Goal: Communication & Community: Answer question/provide support

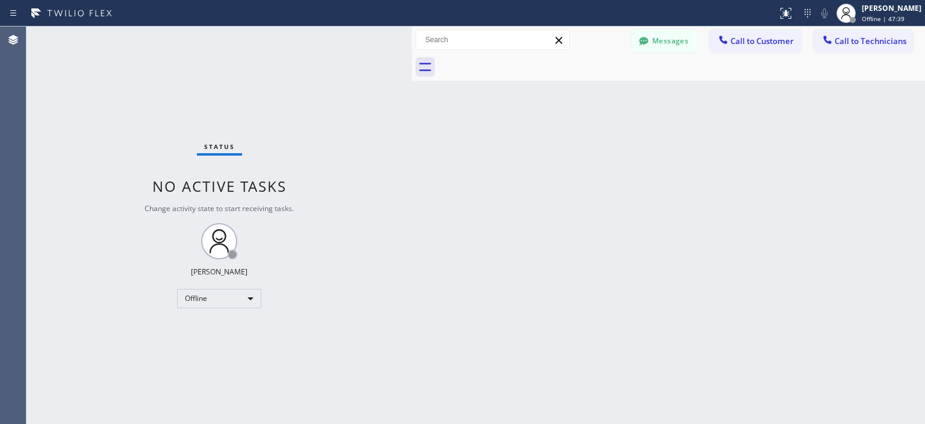
click at [656, 49] on button "Messages" at bounding box center [664, 41] width 66 height 23
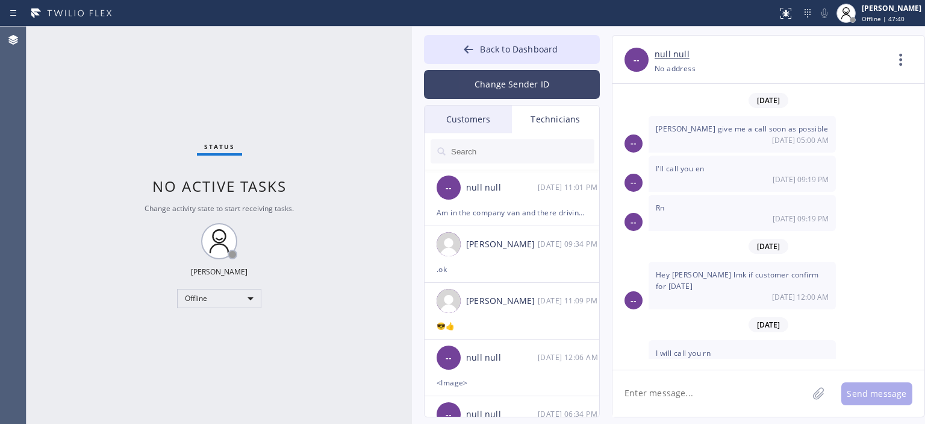
click at [527, 96] on button "Change Sender ID" at bounding box center [512, 84] width 176 height 29
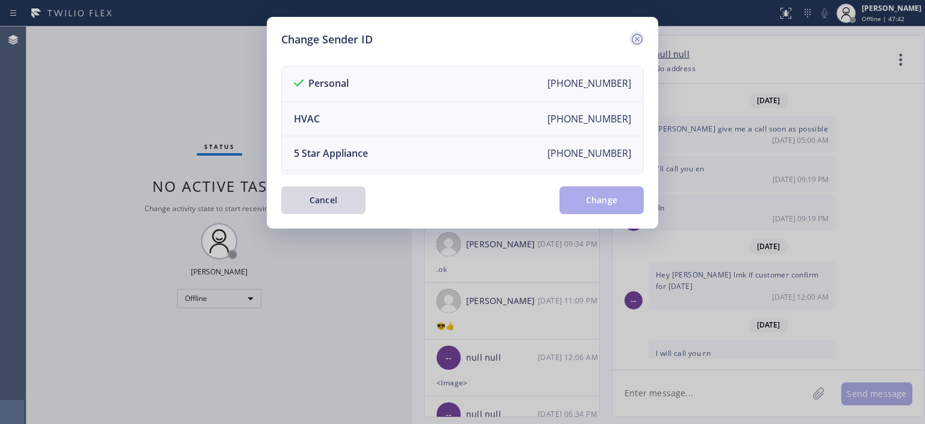
click at [642, 38] on icon at bounding box center [637, 39] width 11 height 11
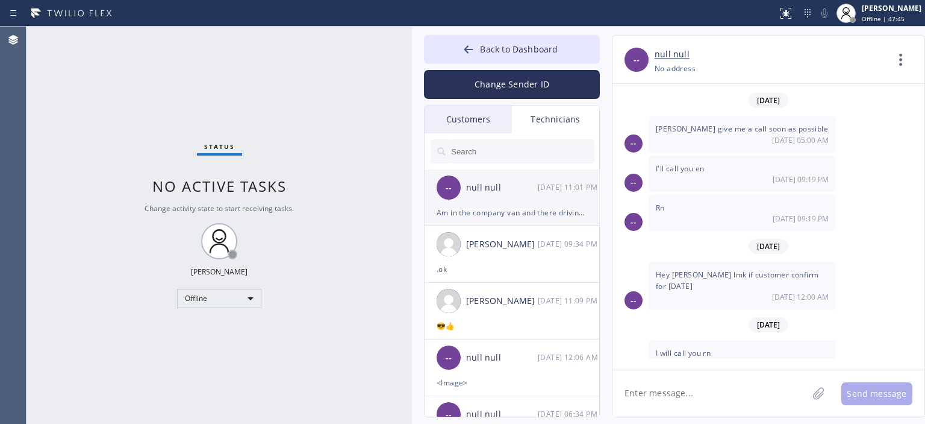
click at [518, 210] on div "Am in the company van and there driving to Indio 29 plam" at bounding box center [512, 212] width 151 height 14
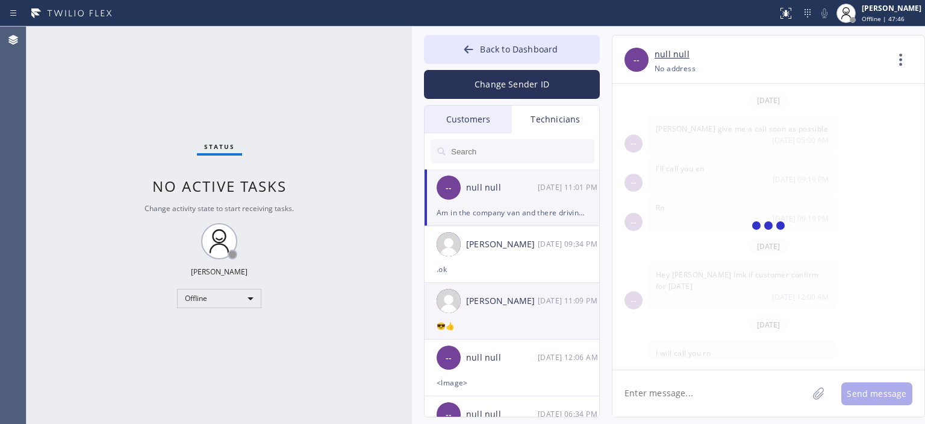
click at [547, 310] on div "[PERSON_NAME] [DATE] 11:09 PM" at bounding box center [513, 301] width 176 height 36
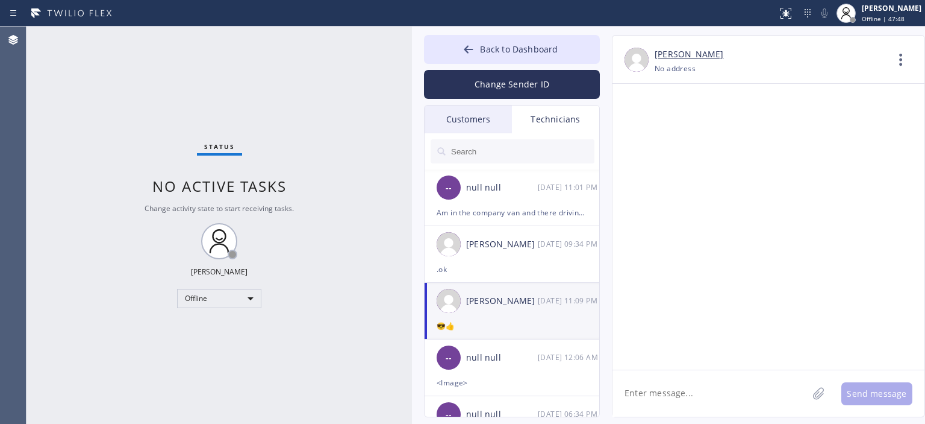
click at [521, 320] on div "😎👍" at bounding box center [512, 326] width 151 height 14
click at [676, 389] on textarea at bounding box center [710, 393] width 195 height 46
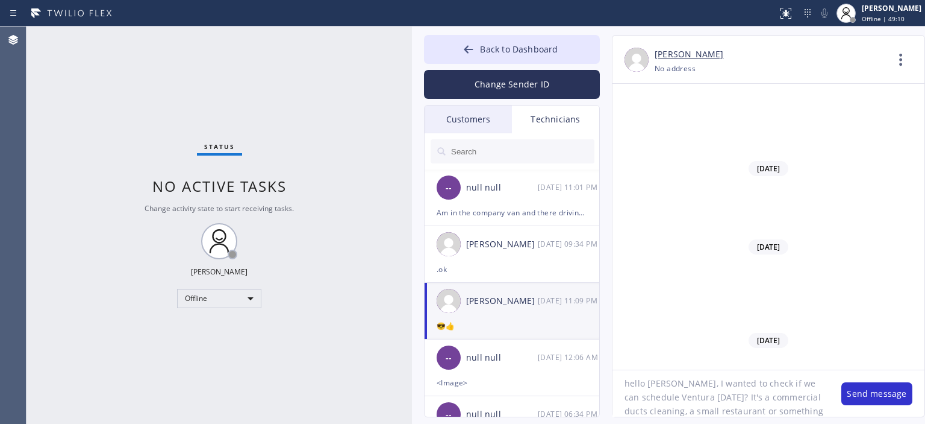
scroll to position [11, 0]
drag, startPoint x: 779, startPoint y: 413, endPoint x: 738, endPoint y: 414, distance: 41.0
click at [738, 414] on textarea "hello [PERSON_NAME], I wanted to check if we can schedule Ventura [DATE]? It's …" at bounding box center [721, 393] width 217 height 46
type textarea "hello [PERSON_NAME], I wanted to check if we can schedule Ventura [DATE]? It's …"
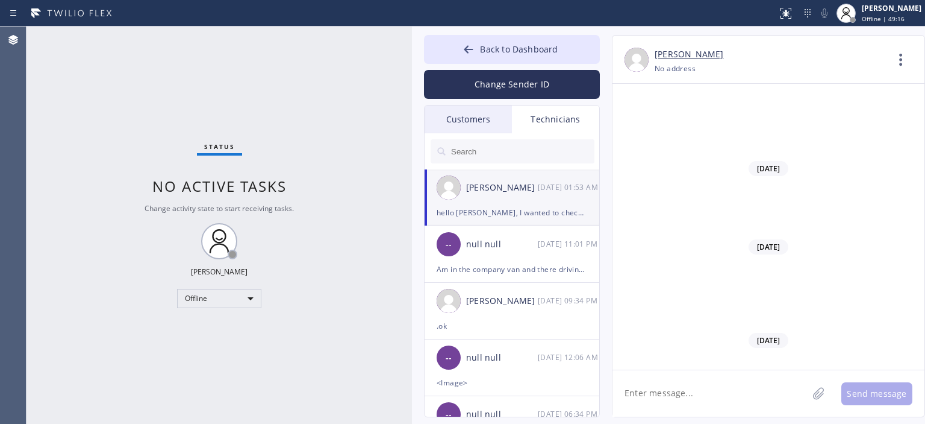
scroll to position [74829, 0]
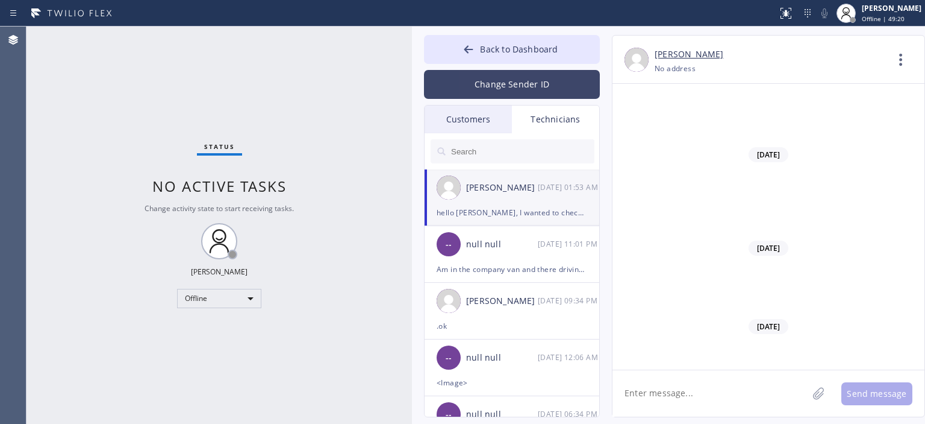
click at [480, 92] on button "Change Sender ID" at bounding box center [512, 84] width 176 height 29
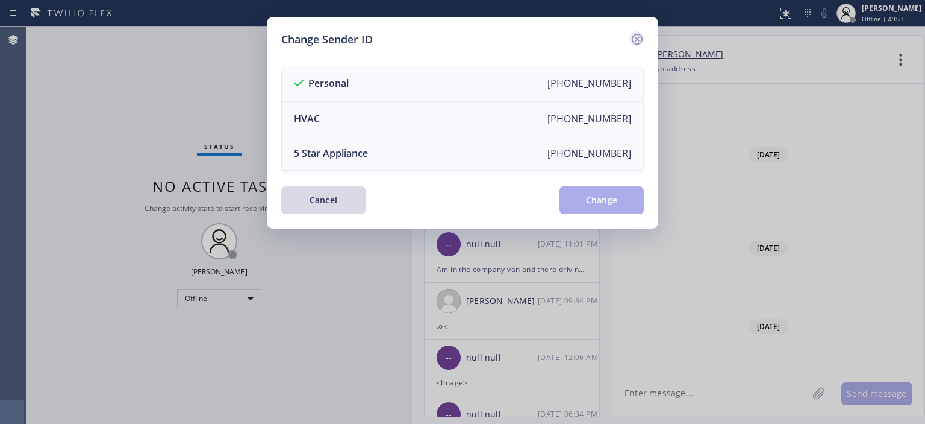
click at [639, 33] on icon at bounding box center [637, 39] width 14 height 14
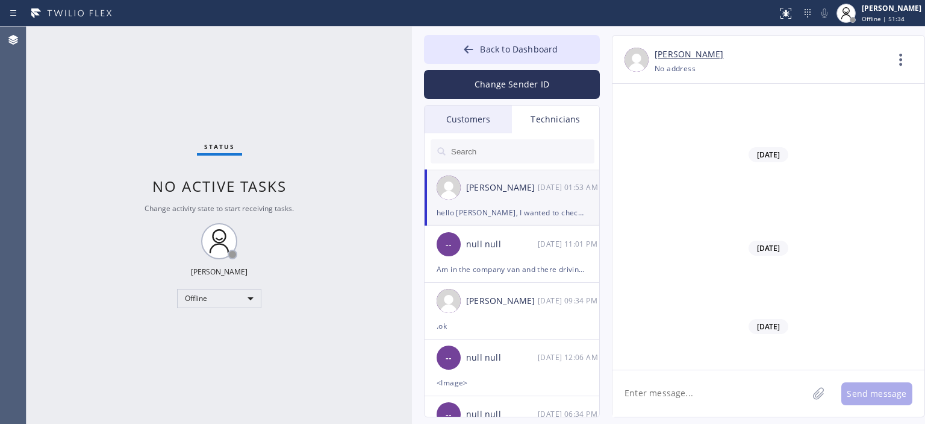
drag, startPoint x: 42, startPoint y: 150, endPoint x: 96, endPoint y: 110, distance: 67.2
click at [42, 150] on div "Status No active tasks Change activity state to start receiving tasks. [PERSON_…" at bounding box center [220, 225] width 386 height 397
click at [519, 248] on div "null null" at bounding box center [502, 244] width 72 height 14
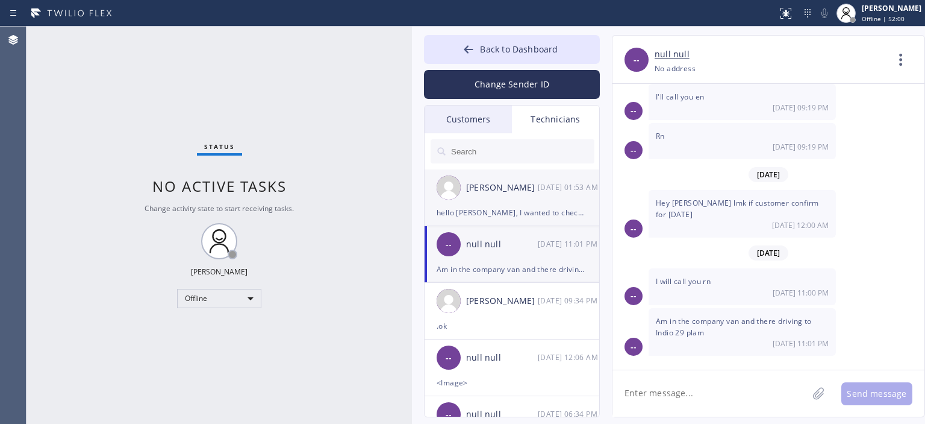
scroll to position [5611, 0]
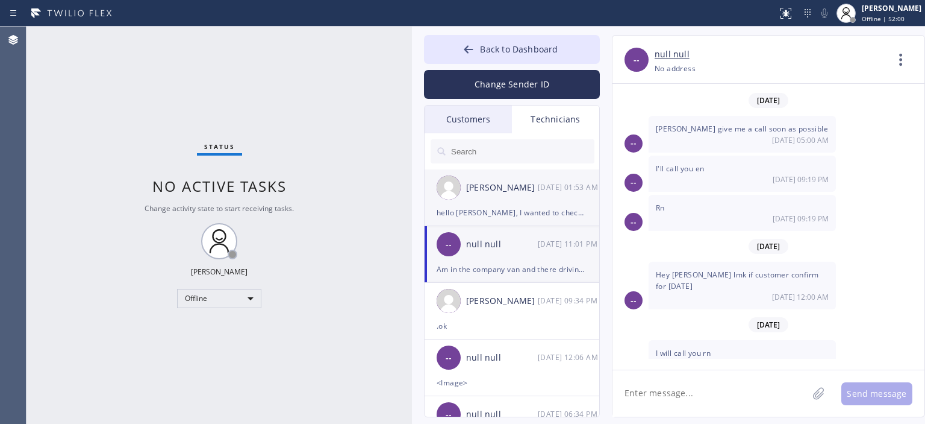
click at [518, 199] on div "[PERSON_NAME] [DATE] 01:53 AM" at bounding box center [513, 187] width 176 height 36
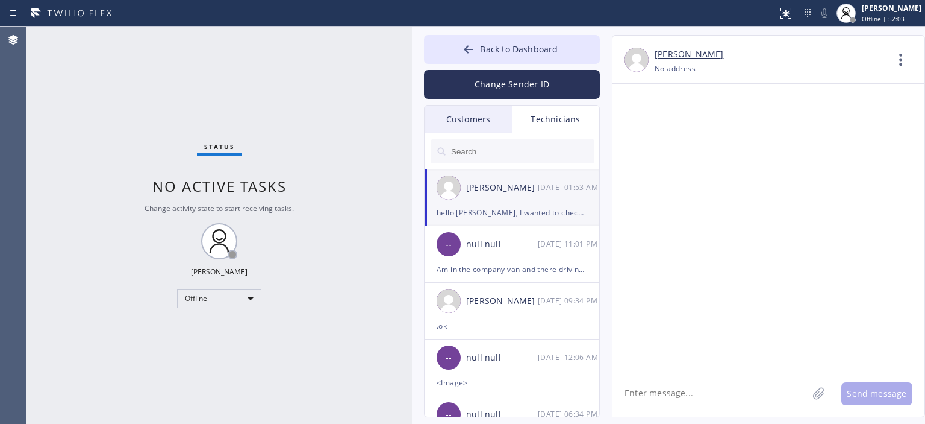
scroll to position [74829, 0]
click at [894, 265] on div "[DATE] Hello Ed, this is [PERSON_NAME] wanted to let you know one job got cance…" at bounding box center [769, 221] width 312 height 275
click at [469, 49] on icon at bounding box center [469, 49] width 9 height 8
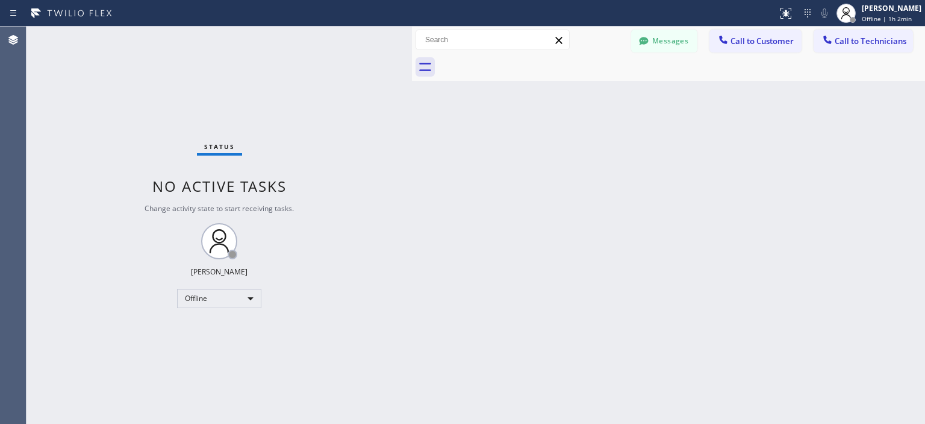
click at [849, 185] on div "Back to Dashboard Change Sender ID Customers Technicians AA [PERSON_NAME] [DATE…" at bounding box center [668, 225] width 513 height 397
click at [58, 101] on div "Status No active tasks Change activity state to start receiving tasks. [PERSON_…" at bounding box center [220, 225] width 386 height 397
click at [675, 37] on button "Messages" at bounding box center [664, 41] width 66 height 23
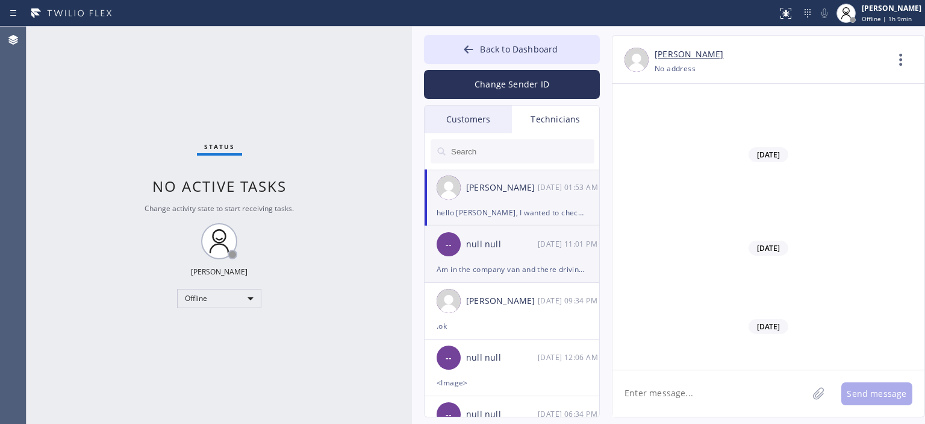
click at [523, 259] on div "-- null null [DATE] 11:01 PM" at bounding box center [513, 244] width 176 height 36
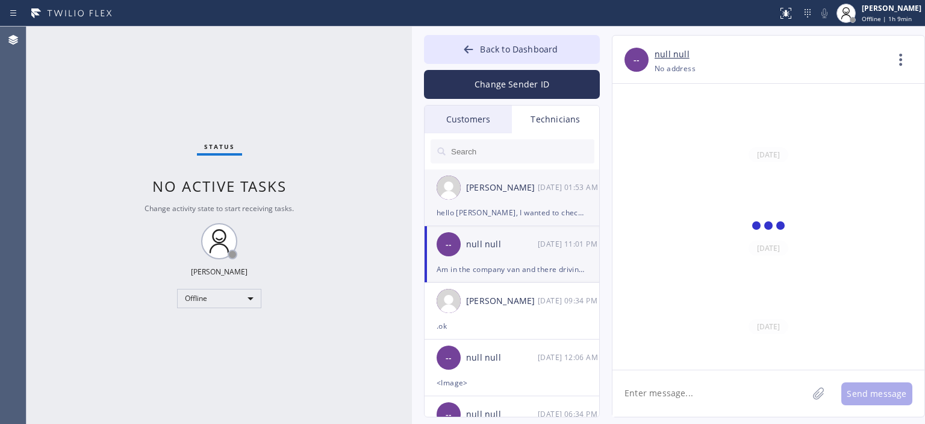
scroll to position [5611, 0]
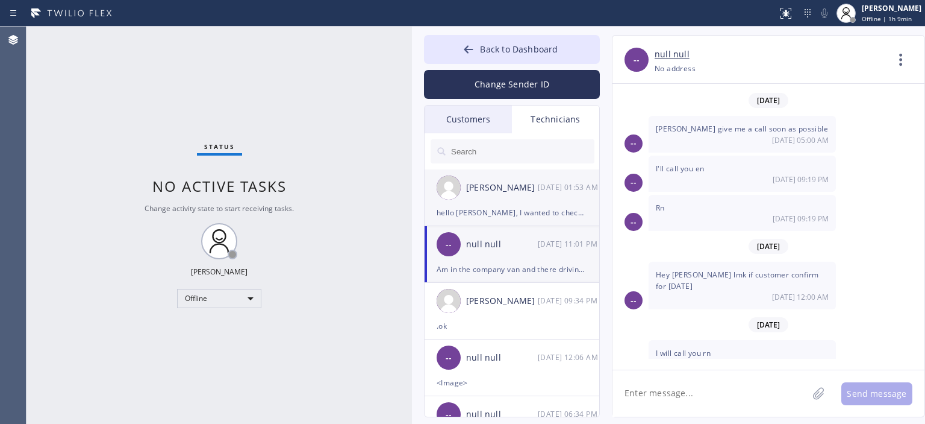
click at [518, 207] on div "hello [PERSON_NAME], I wanted to check if we can schedule Ventura [DATE]? It's …" at bounding box center [512, 212] width 151 height 14
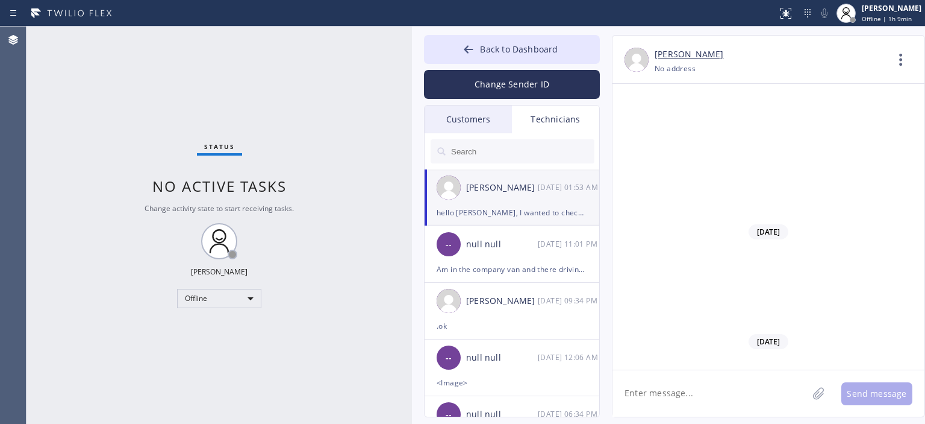
scroll to position [74829, 0]
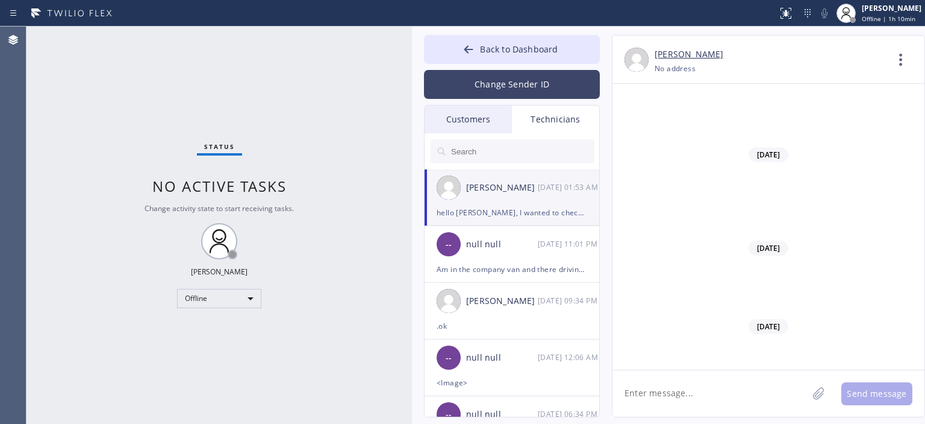
click at [509, 70] on button "Change Sender ID" at bounding box center [512, 84] width 176 height 29
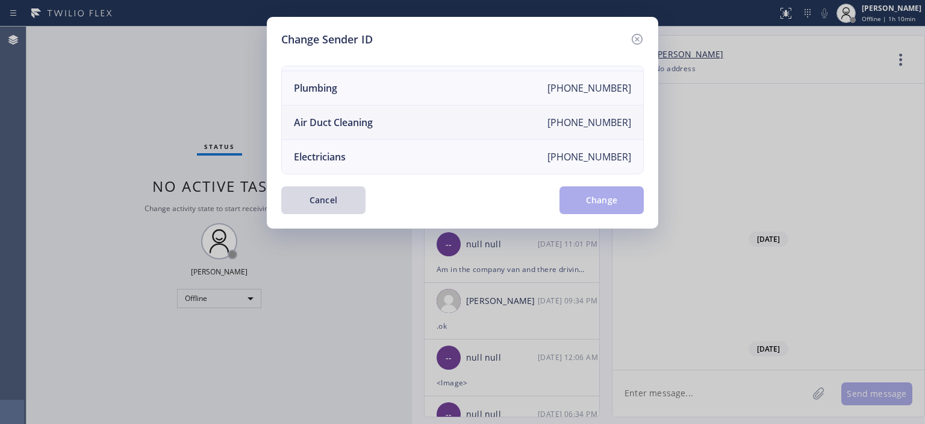
scroll to position [140, 0]
click at [478, 107] on li "Air Duct Cleaning [PHONE_NUMBER]" at bounding box center [463, 122] width 362 height 34
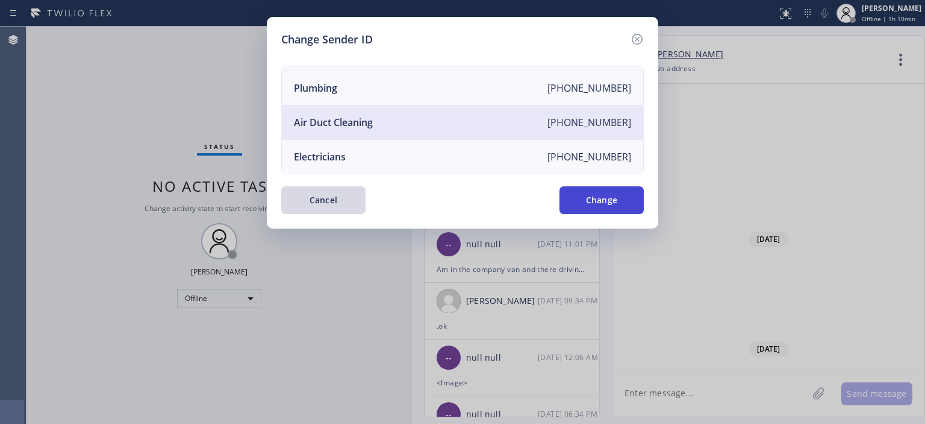
click at [616, 199] on button "Change" at bounding box center [602, 200] width 84 height 28
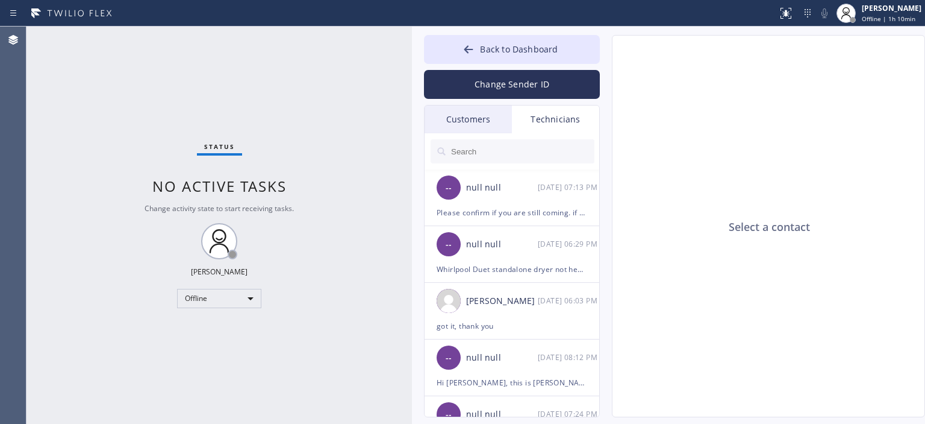
click at [481, 111] on div "Customers" at bounding box center [468, 119] width 87 height 28
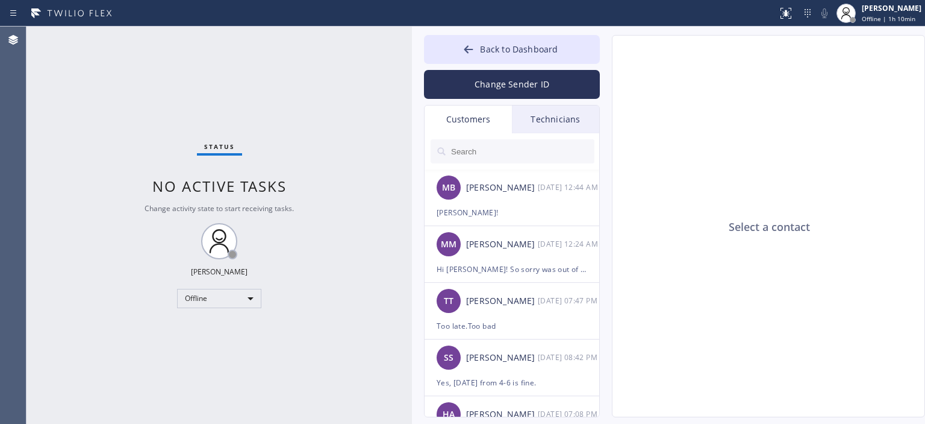
click at [505, 155] on input "text" at bounding box center [522, 151] width 145 height 24
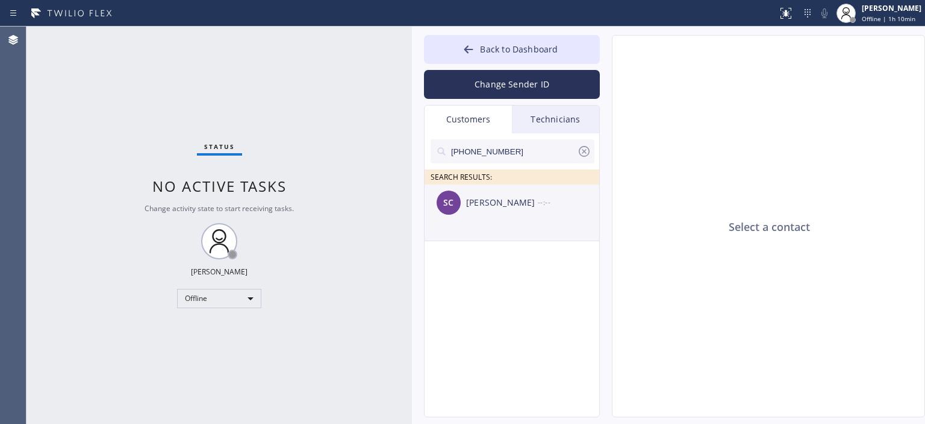
click at [523, 205] on div "[PERSON_NAME]" at bounding box center [502, 203] width 72 height 14
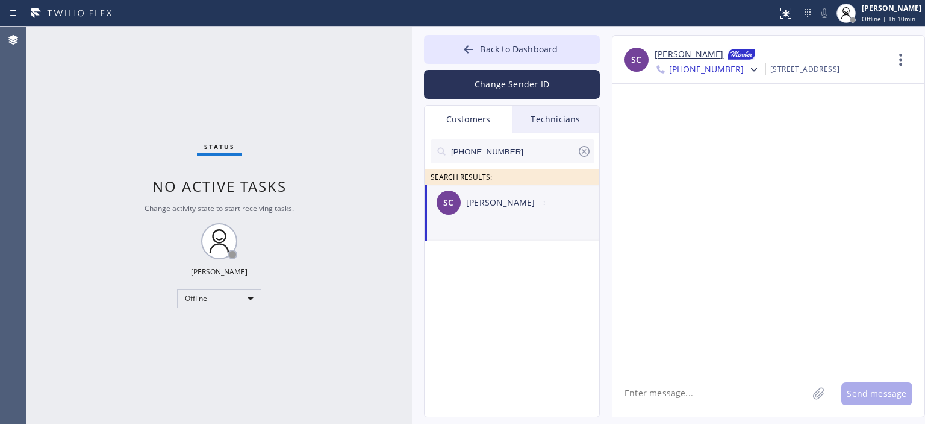
click at [695, 389] on textarea at bounding box center [710, 393] width 195 height 46
click at [700, 389] on textarea at bounding box center [710, 393] width 195 height 46
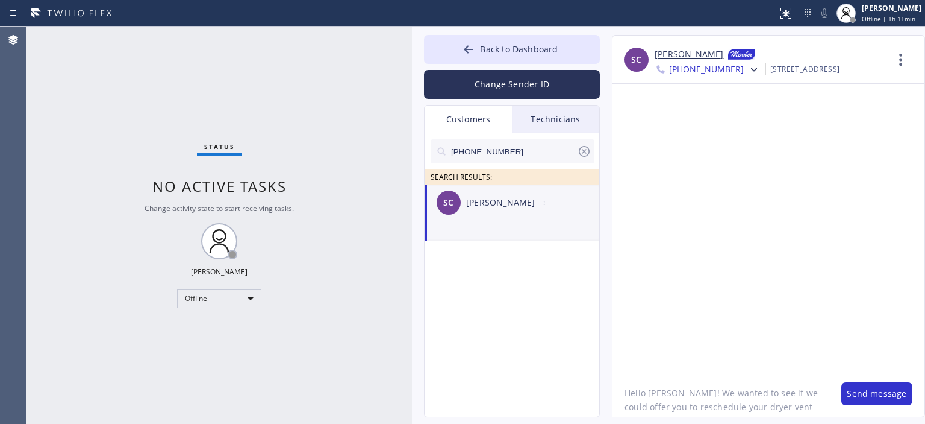
scroll to position [10, 0]
click at [907, 204] on div at bounding box center [769, 227] width 312 height 286
click at [880, 284] on div at bounding box center [769, 227] width 312 height 286
click at [750, 409] on textarea "Hello [PERSON_NAME]! We wanted to see if we could offer you to reschedule your …" at bounding box center [721, 393] width 217 height 46
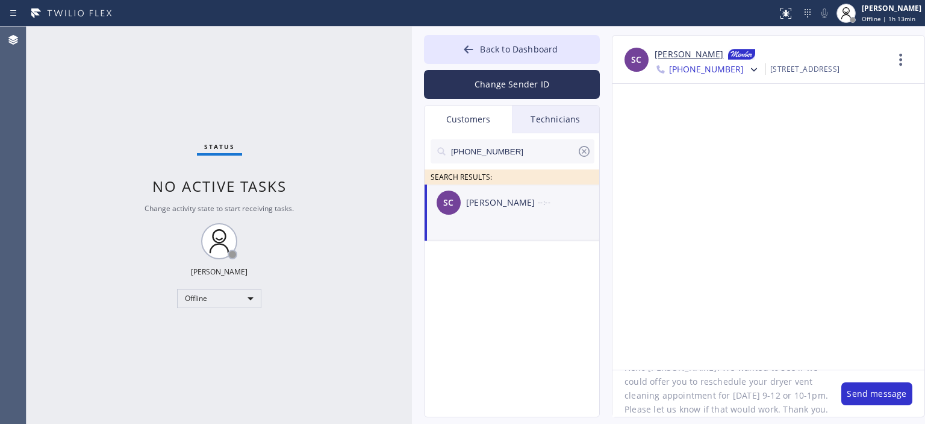
click at [712, 403] on textarea "Hello [PERSON_NAME]! We wanted to see if we could offer you to reschedule your …" at bounding box center [721, 393] width 217 height 46
type textarea "Hello [PERSON_NAME]! We wanted to see if we could offer you to reschedule your …"
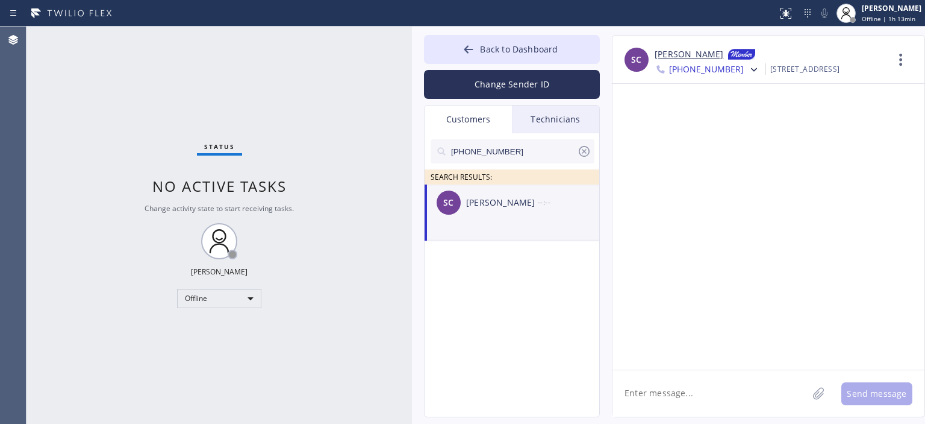
paste textarea "Hello [PERSON_NAME]! We wanted to see if we could offer you to reschedule your …"
type textarea "Hello [PERSON_NAME]! We wanted to see if we could offer you to reschedule your …"
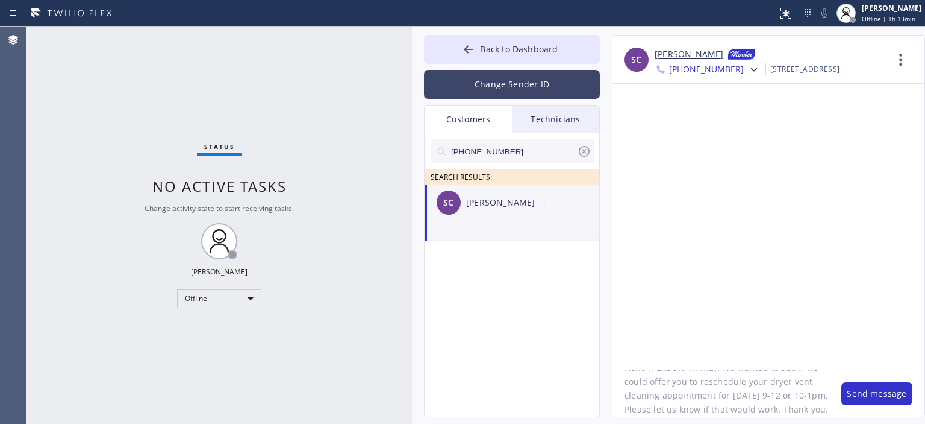
click at [506, 83] on button "Change Sender ID" at bounding box center [512, 84] width 176 height 29
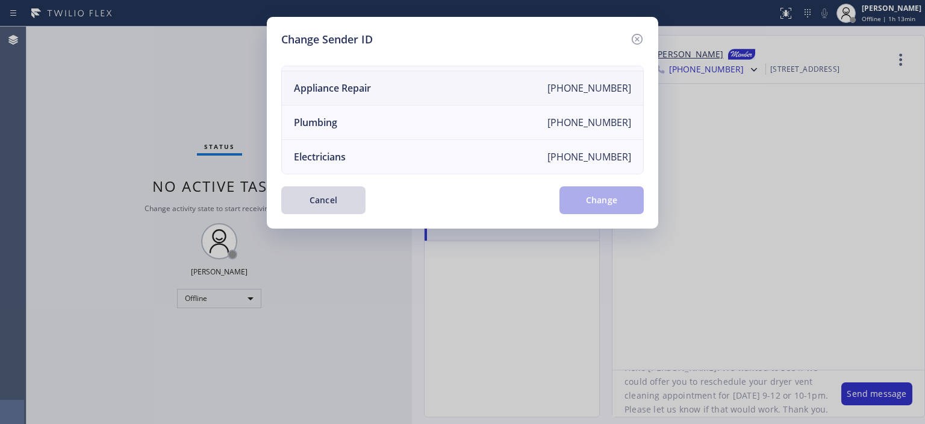
scroll to position [0, 0]
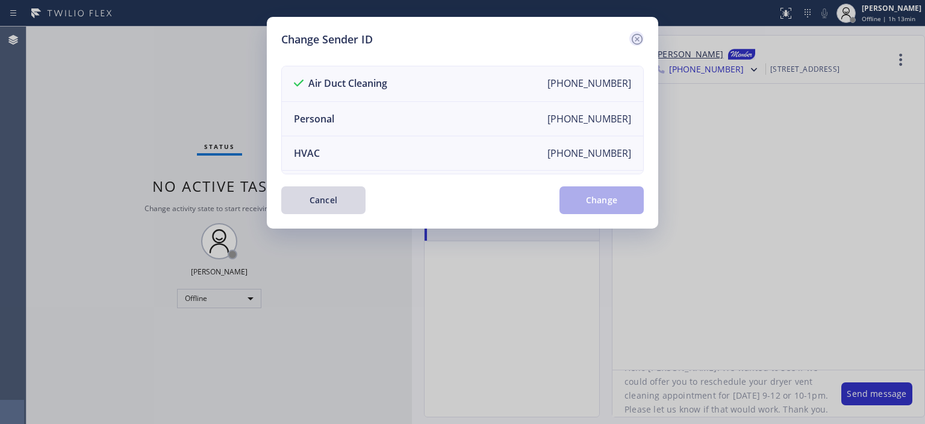
click at [638, 40] on icon at bounding box center [637, 39] width 11 height 11
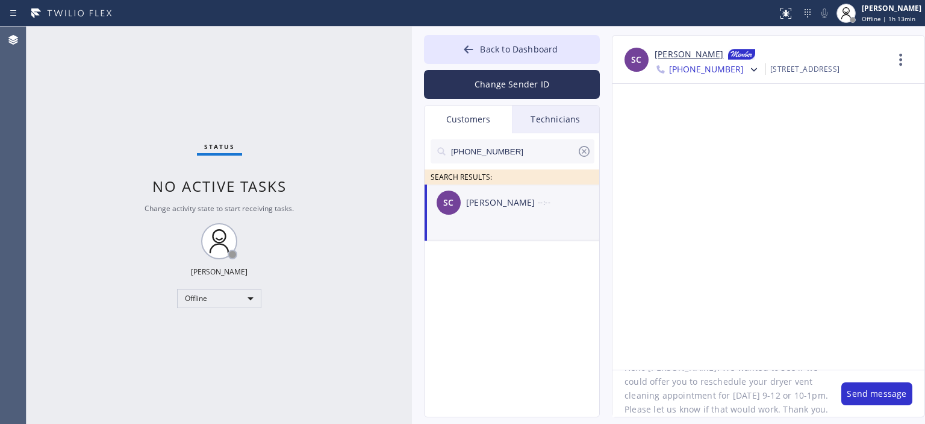
click at [721, 412] on textarea "Hello [PERSON_NAME]! We wanted to see if we could offer you to reschedule your …" at bounding box center [721, 393] width 217 height 46
click at [499, 77] on button "Change Sender ID" at bounding box center [512, 84] width 176 height 29
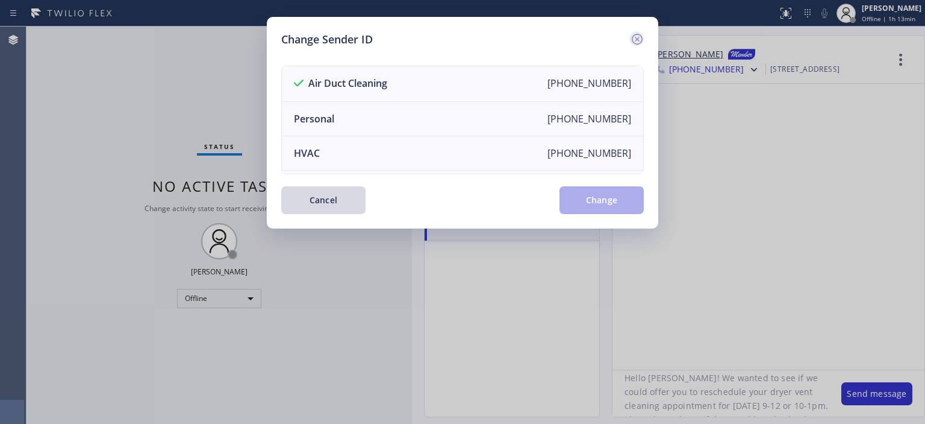
click at [634, 39] on icon at bounding box center [637, 39] width 14 height 14
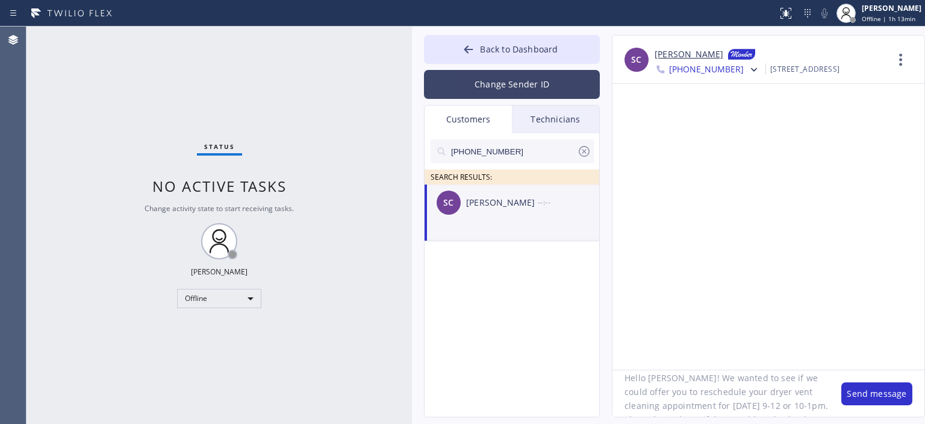
click at [517, 94] on button "Change Sender ID" at bounding box center [512, 84] width 176 height 29
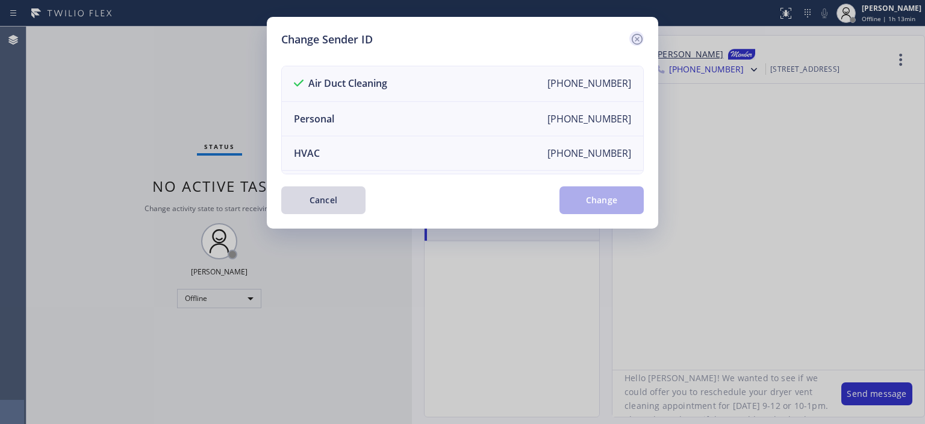
click at [633, 38] on icon at bounding box center [637, 39] width 11 height 11
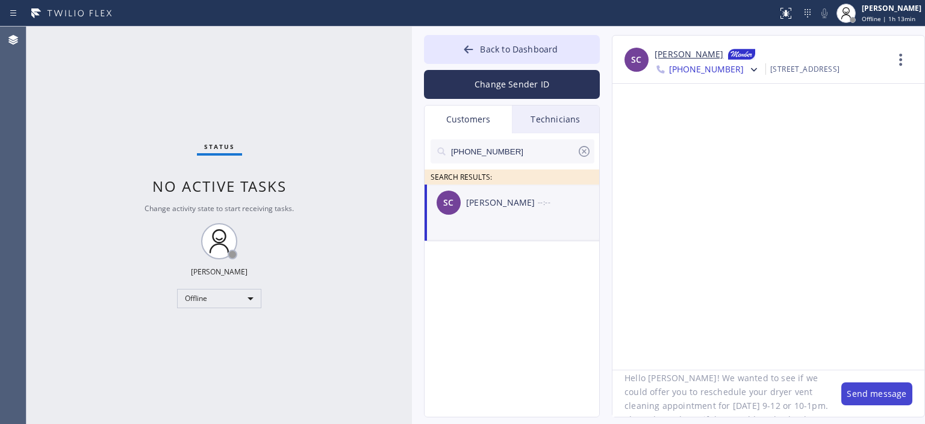
click at [857, 389] on button "Send message" at bounding box center [877, 393] width 71 height 23
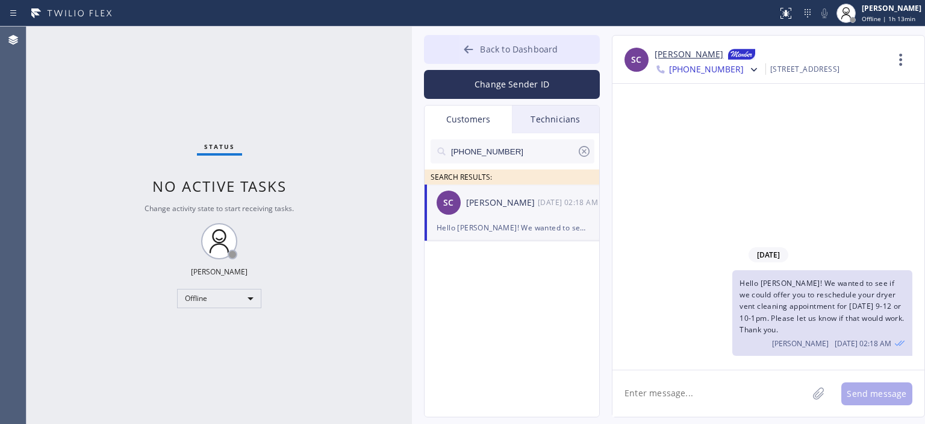
click at [472, 46] on icon at bounding box center [469, 49] width 12 height 12
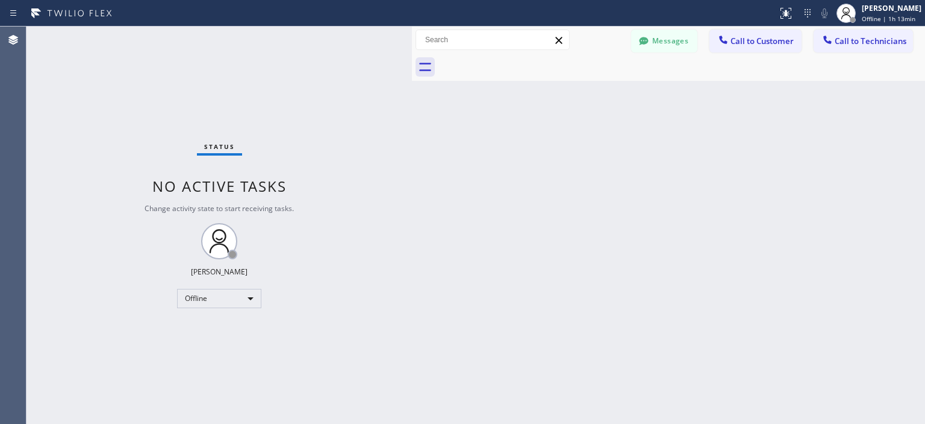
drag, startPoint x: 53, startPoint y: 100, endPoint x: 87, endPoint y: 57, distance: 54.5
click at [53, 99] on div "Status No active tasks Change activity state to start receiving tasks. [PERSON_…" at bounding box center [220, 225] width 386 height 397
